Goal: Obtain resource: Download file/media

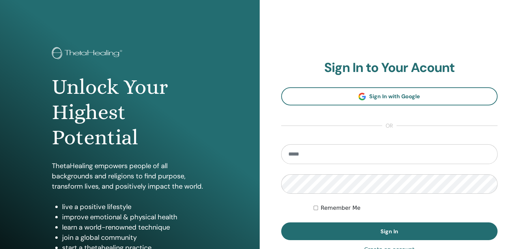
click at [313, 151] on input "email" at bounding box center [389, 154] width 217 height 20
type input "**********"
click at [281, 223] on button "Sign In" at bounding box center [389, 232] width 217 height 18
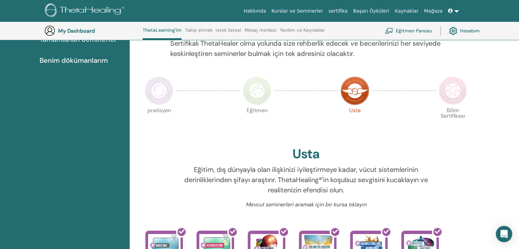
scroll to position [120, 0]
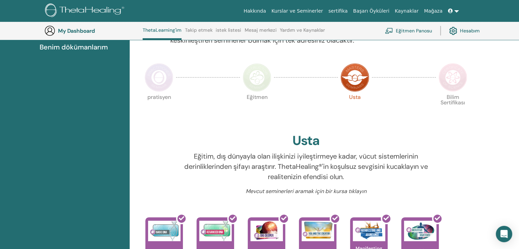
click at [447, 91] on img at bounding box center [453, 77] width 29 height 29
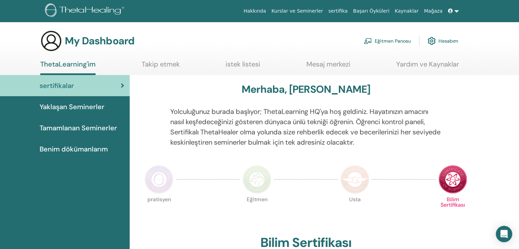
click at [72, 106] on span "Yaklaşan Seminerler" at bounding box center [72, 107] width 65 height 10
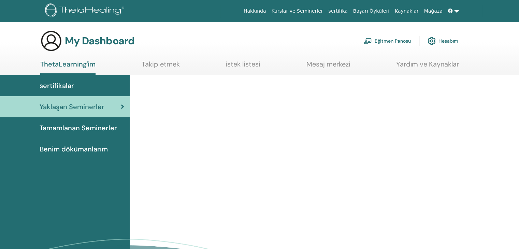
click at [88, 126] on span "Tamamlanan Seminerler" at bounding box center [79, 128] width 78 height 10
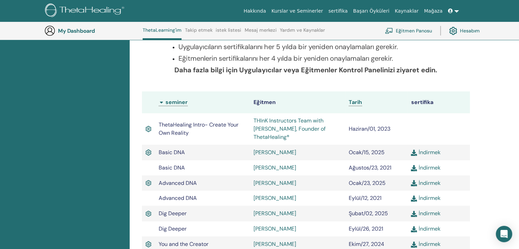
scroll to position [52, 0]
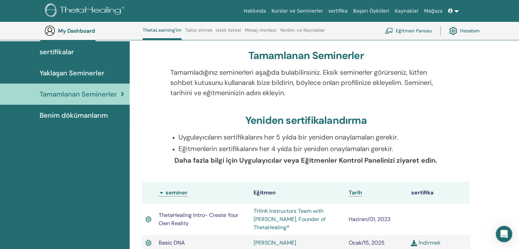
click at [98, 115] on span "Benim dökümanlarım" at bounding box center [74, 115] width 68 height 10
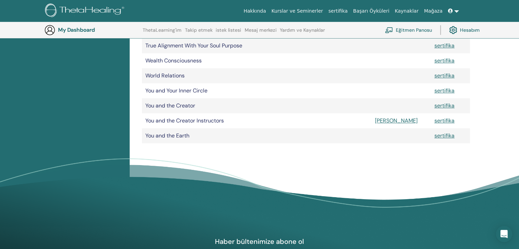
scroll to position [460, 0]
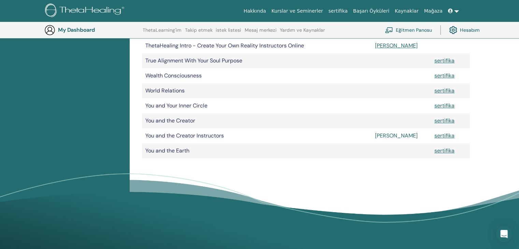
click at [382, 137] on link "[PERSON_NAME]" at bounding box center [396, 135] width 43 height 7
